Goal: Transaction & Acquisition: Book appointment/travel/reservation

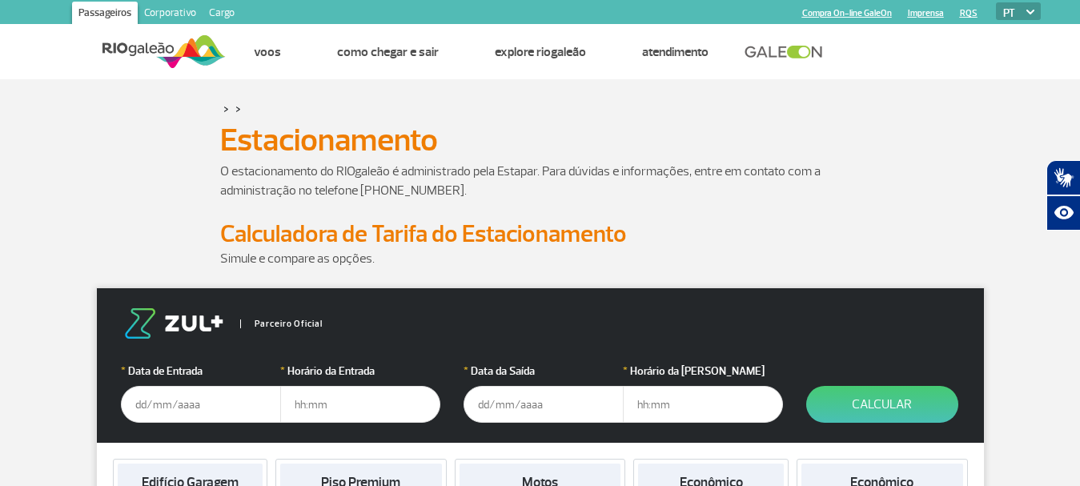
click at [162, 408] on input "text" at bounding box center [201, 404] width 160 height 37
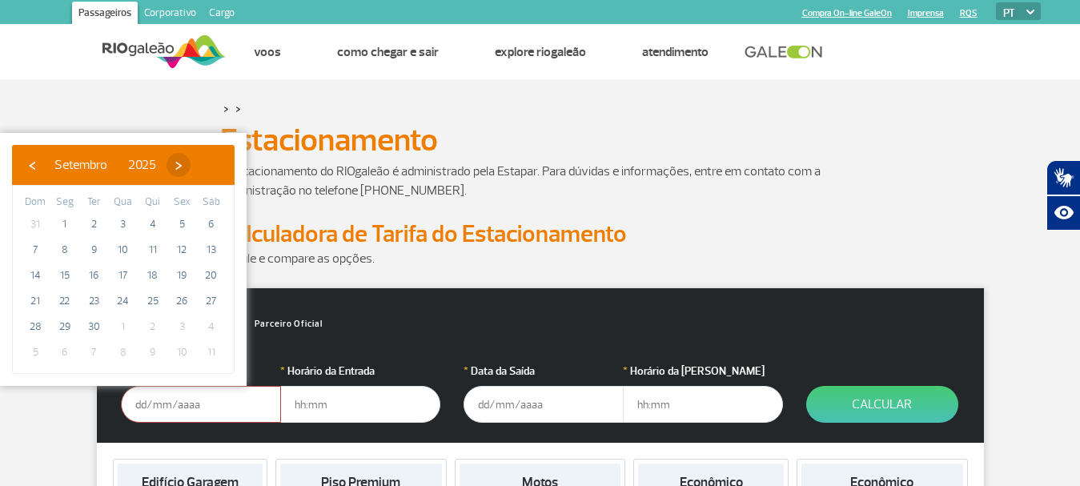
click at [191, 163] on span "›" at bounding box center [179, 165] width 24 height 24
click at [211, 223] on span "4" at bounding box center [212, 224] width 26 height 26
type input "[DATE]"
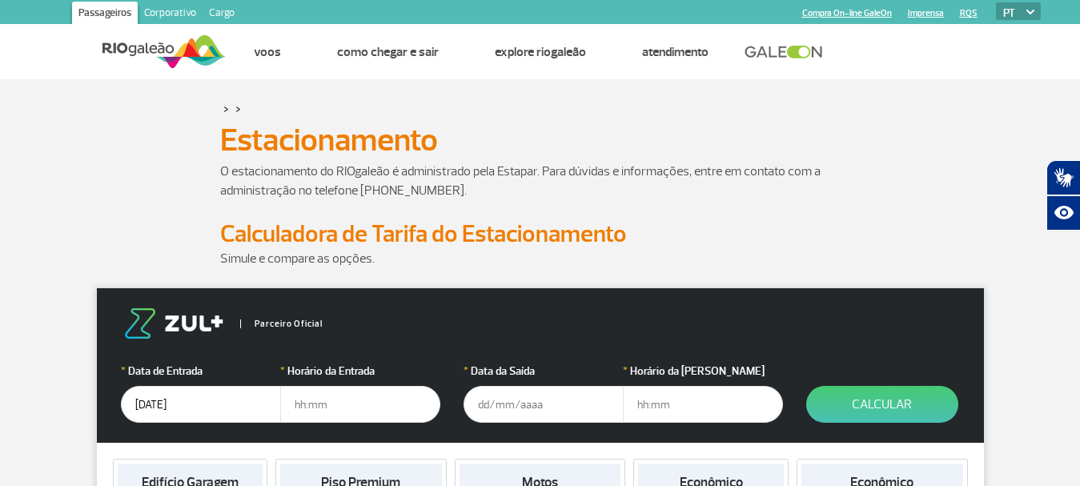
click at [335, 404] on input "text" at bounding box center [360, 404] width 160 height 37
type input "1"
type input "9"
type input "09:30"
click at [500, 409] on input "text" at bounding box center [544, 404] width 160 height 37
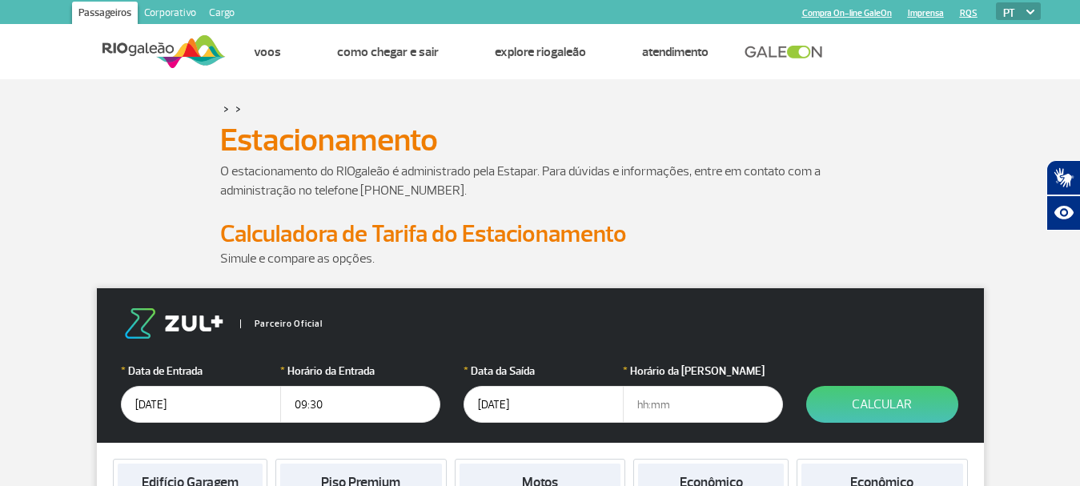
click at [536, 409] on input "[DATE]" at bounding box center [544, 404] width 160 height 37
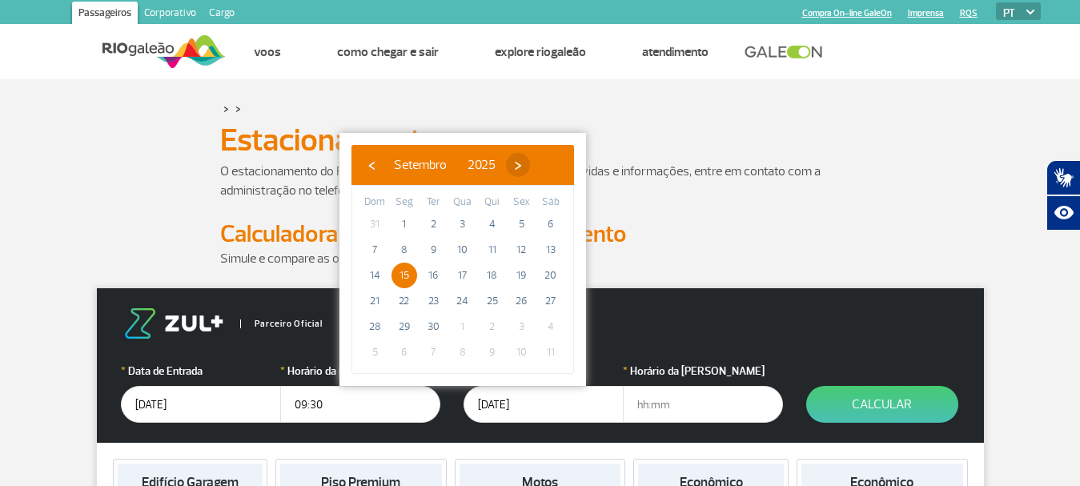
click at [530, 167] on span "›" at bounding box center [518, 165] width 24 height 24
click at [458, 271] on span "15" at bounding box center [463, 276] width 26 height 26
type input "[DATE]"
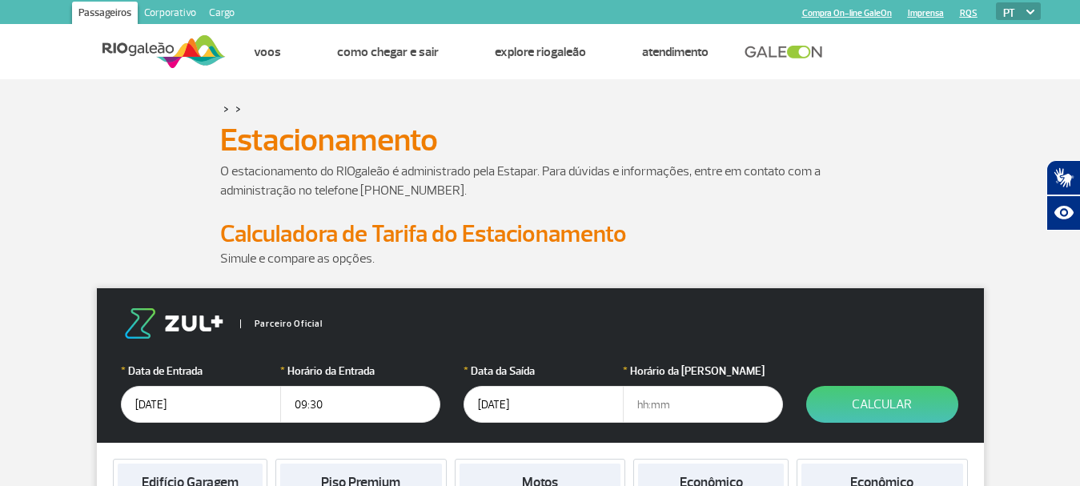
click at [653, 401] on input "text" at bounding box center [703, 404] width 160 height 37
type input "16:00"
click at [867, 401] on button "Calcular" at bounding box center [882, 404] width 152 height 37
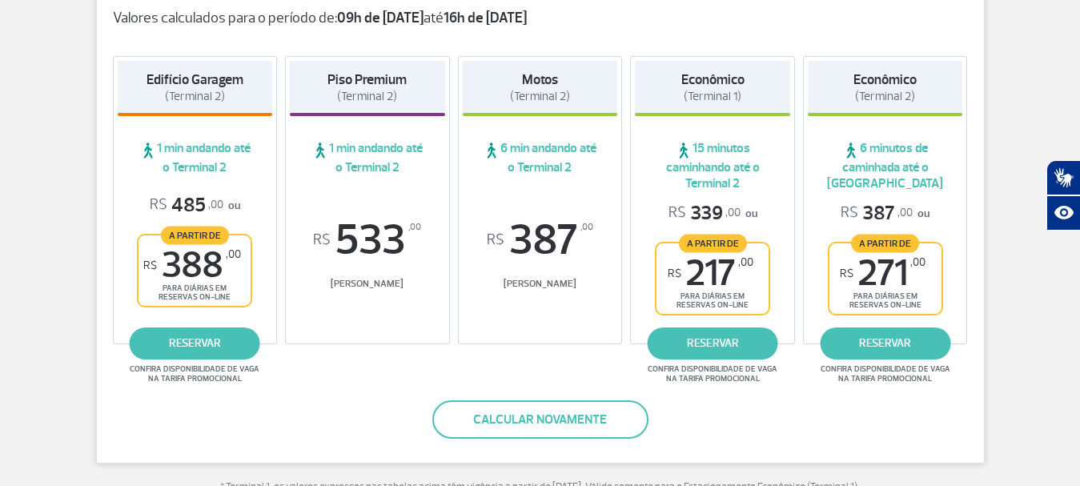
scroll to position [320, 0]
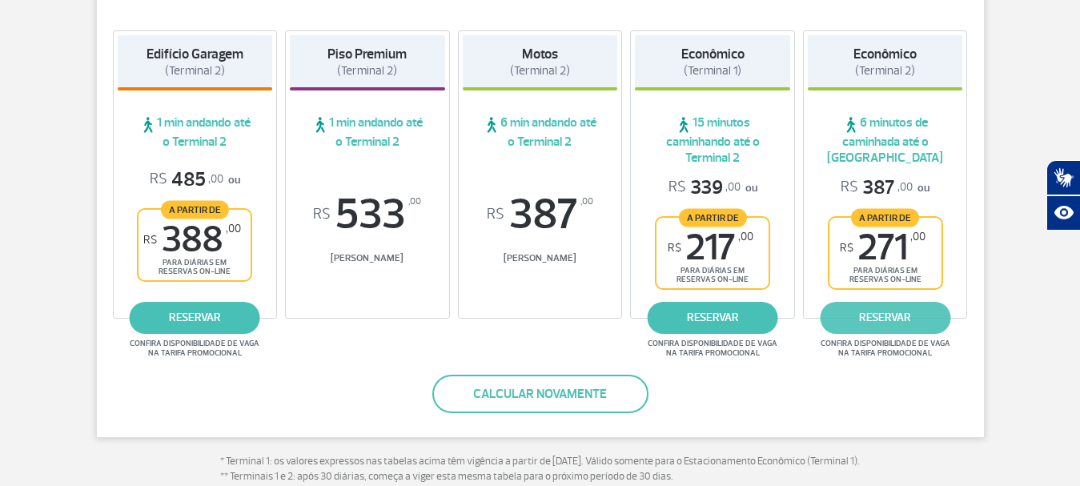
click at [911, 318] on link "reservar" at bounding box center [885, 318] width 131 height 32
